Goal: Task Accomplishment & Management: Manage account settings

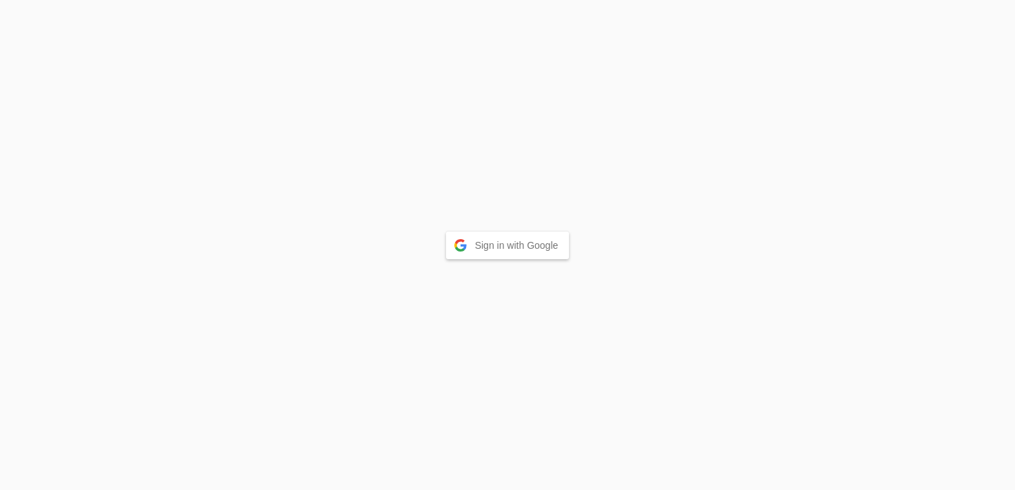
click at [493, 254] on button "Sign in with Google" at bounding box center [508, 245] width 124 height 28
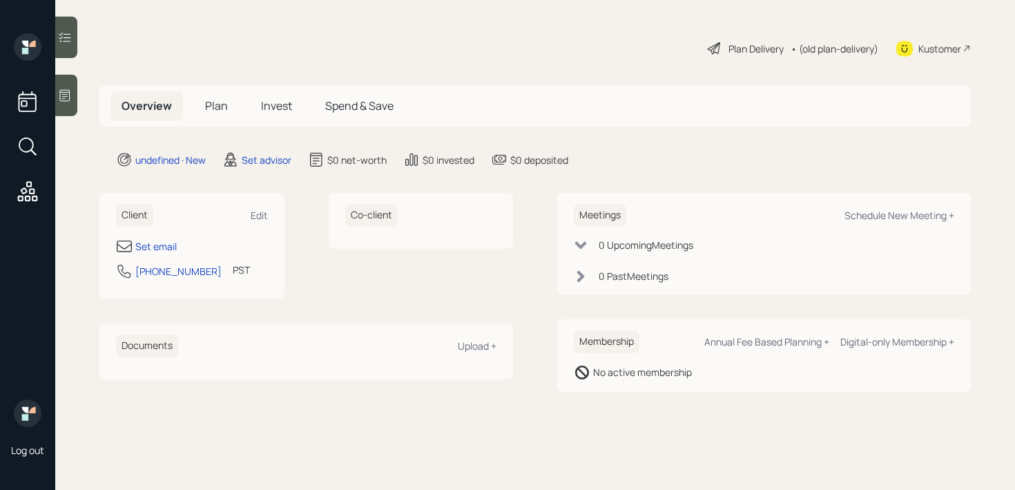
click at [71, 95] on icon at bounding box center [65, 95] width 14 height 14
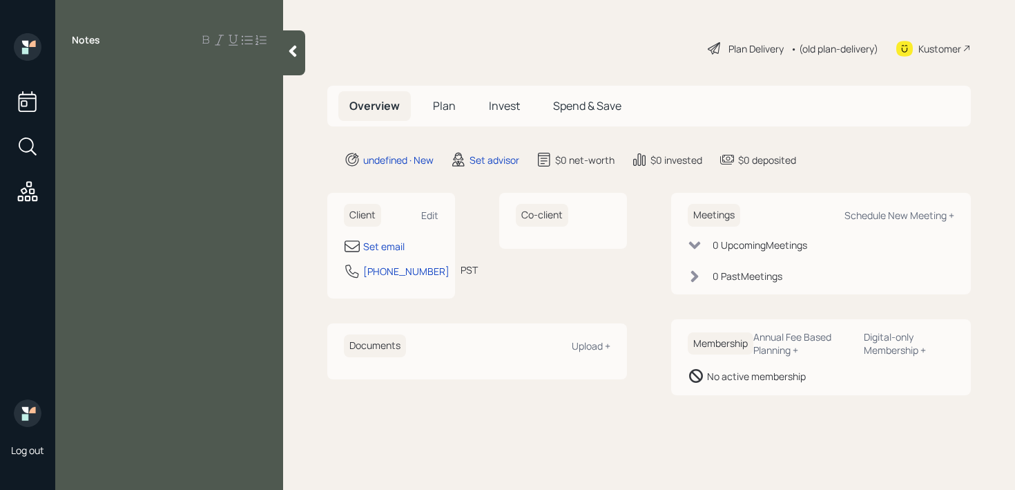
click at [402, 253] on div "Set email" at bounding box center [391, 246] width 95 height 17
click at [396, 241] on div "Set email" at bounding box center [383, 246] width 41 height 15
select select "America/Los_Angeles"
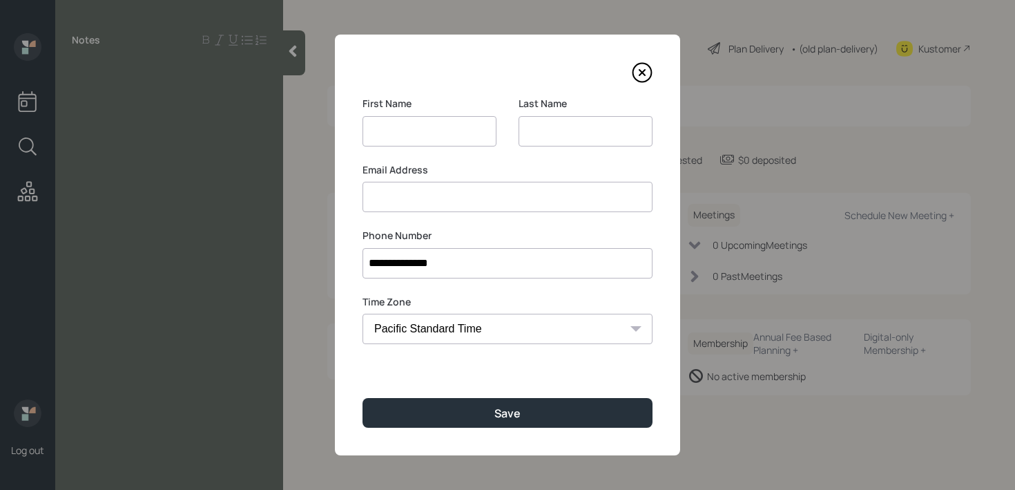
click at [454, 122] on input at bounding box center [430, 131] width 134 height 30
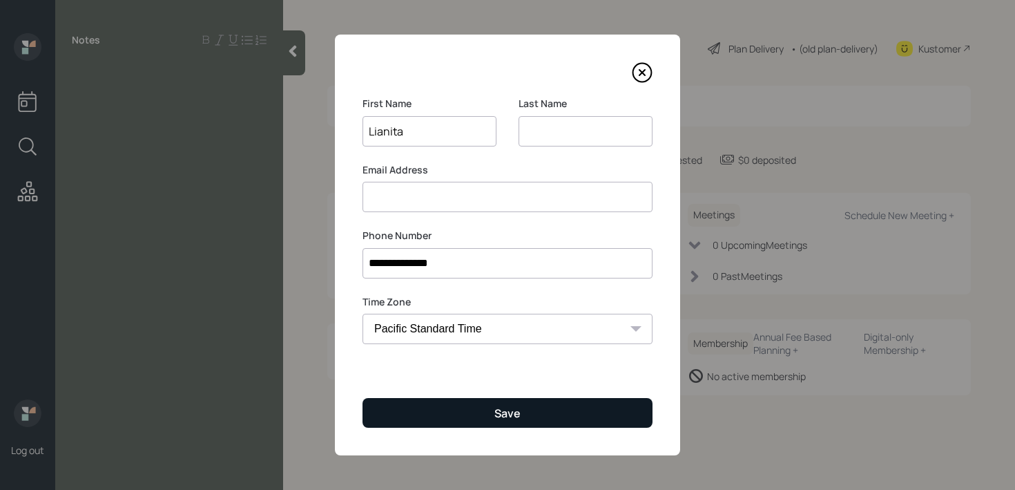
type input "Lianita"
click at [577, 398] on button "Save" at bounding box center [508, 413] width 290 height 30
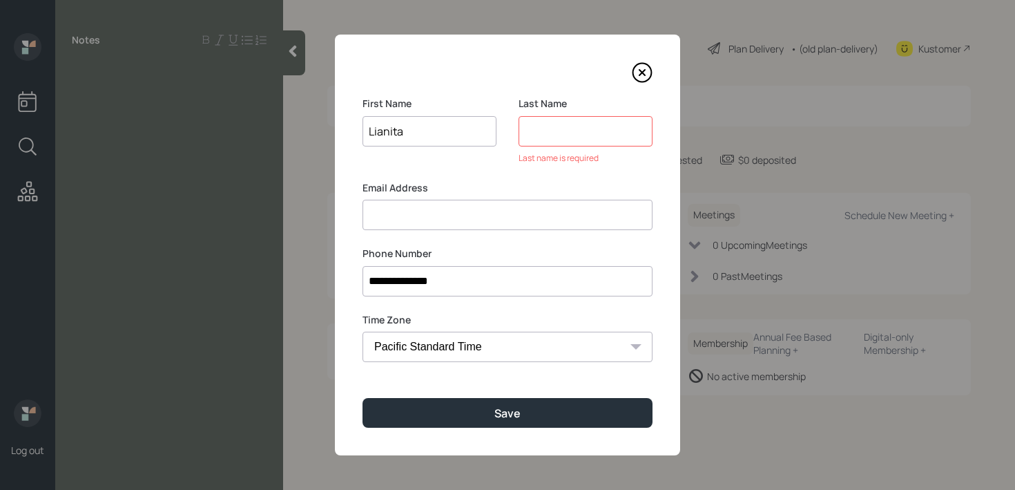
click at [587, 119] on input at bounding box center [586, 131] width 134 height 30
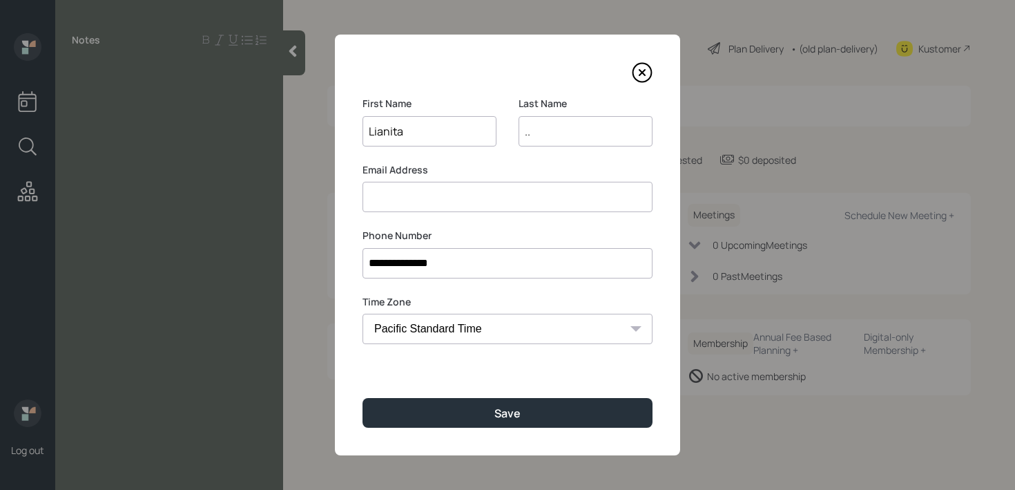
type input ".."
click at [644, 68] on icon at bounding box center [642, 72] width 21 height 21
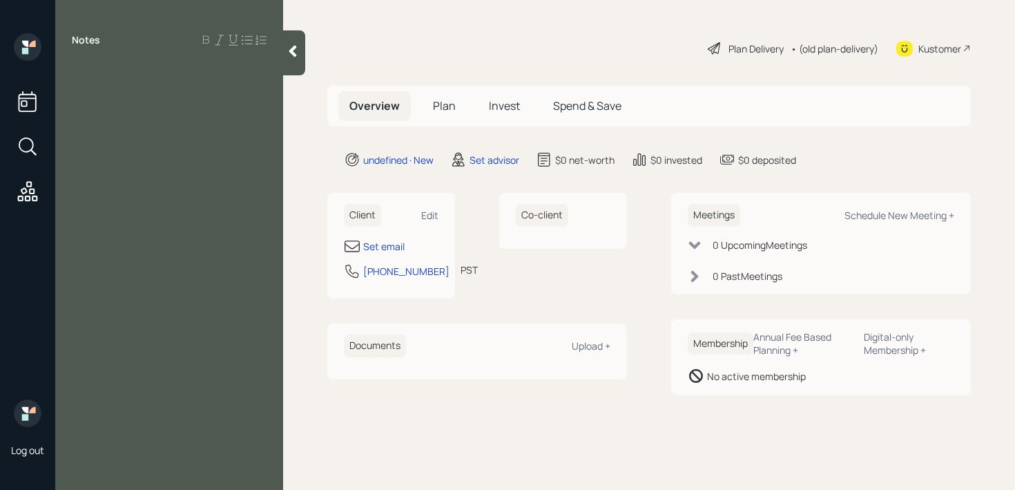
click at [137, 97] on div "Notes" at bounding box center [169, 253] width 228 height 440
click at [168, 84] on div "Notes" at bounding box center [169, 253] width 228 height 440
click at [175, 113] on div "Notes" at bounding box center [169, 253] width 228 height 440
click at [99, 70] on div at bounding box center [169, 71] width 195 height 15
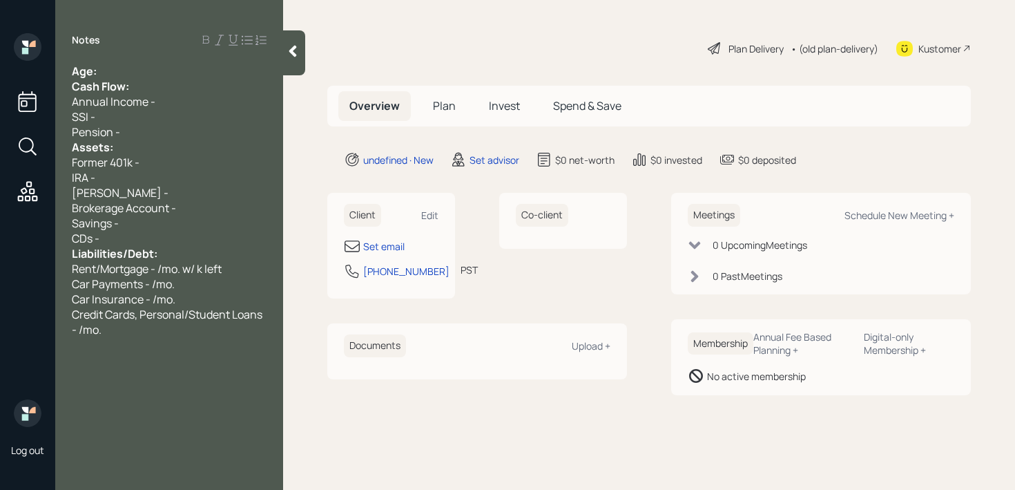
click at [120, 70] on div "Age:" at bounding box center [169, 71] width 195 height 15
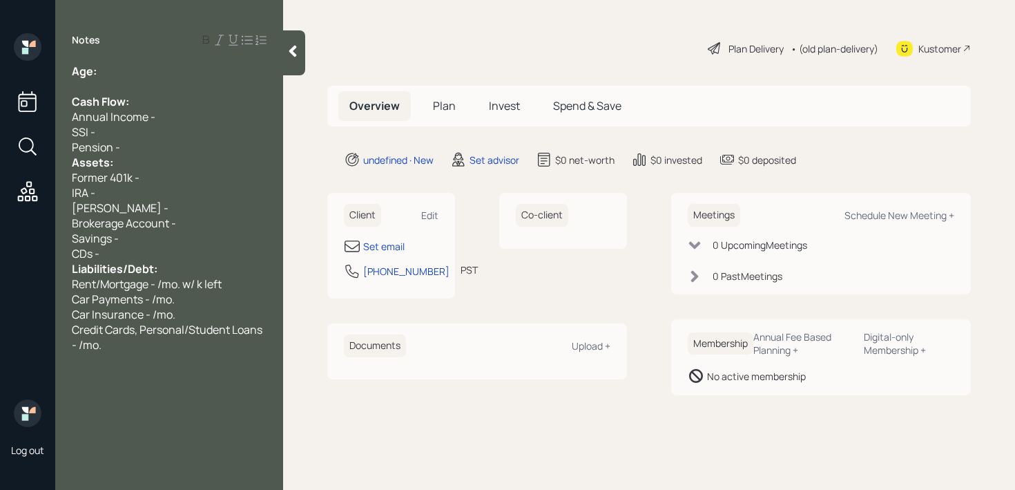
click at [144, 148] on div "Pension -" at bounding box center [169, 146] width 195 height 15
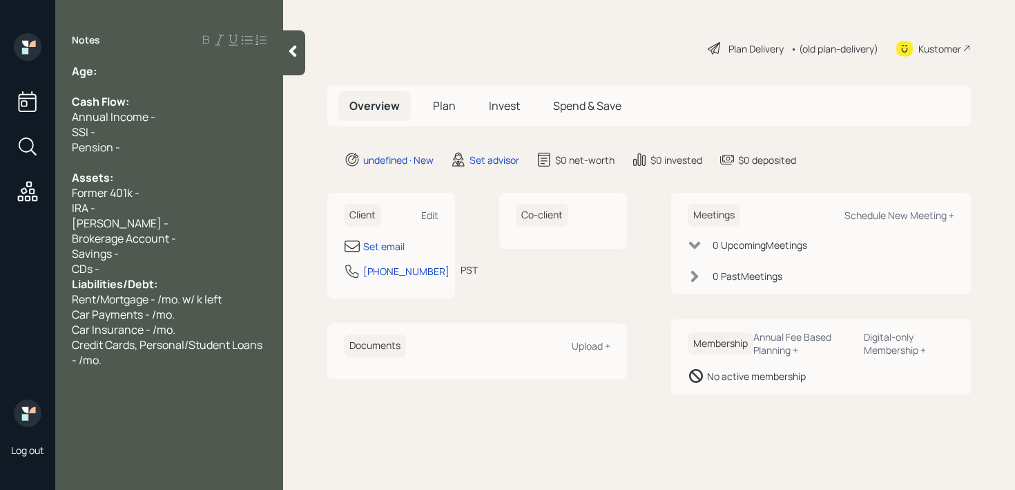
drag, startPoint x: 178, startPoint y: 269, endPoint x: 189, endPoint y: 231, distance: 39.6
click at [178, 269] on div "CDs -" at bounding box center [169, 268] width 195 height 15
